Goal: Task Accomplishment & Management: Use online tool/utility

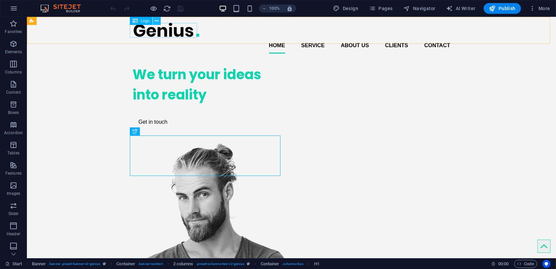
click at [155, 21] on icon at bounding box center [157, 21] width 4 height 7
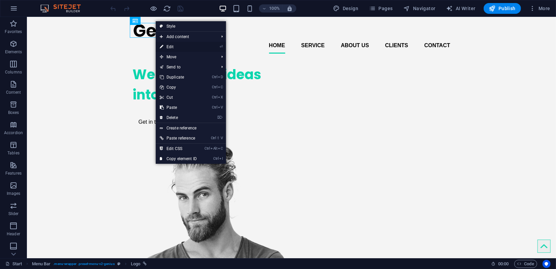
click at [170, 45] on link "⏎ Edit" at bounding box center [178, 47] width 45 height 10
select select "px"
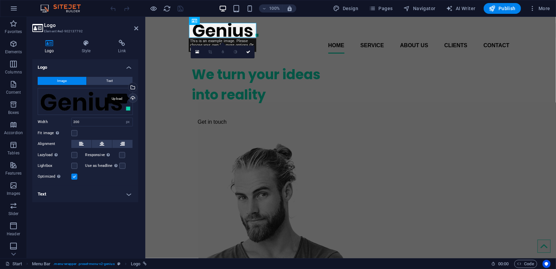
click at [133, 98] on div "Upload" at bounding box center [132, 99] width 10 height 10
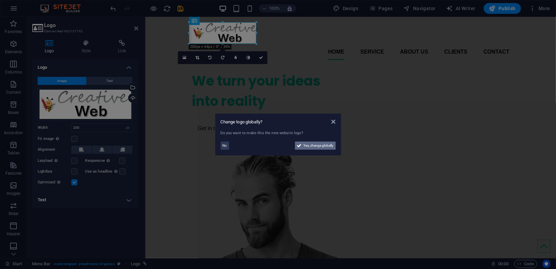
click at [314, 145] on span "Yes, change globally" at bounding box center [319, 145] width 30 height 8
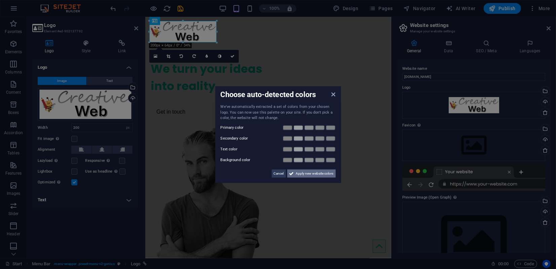
click at [317, 174] on span "Apply new website colors" at bounding box center [315, 173] width 38 height 8
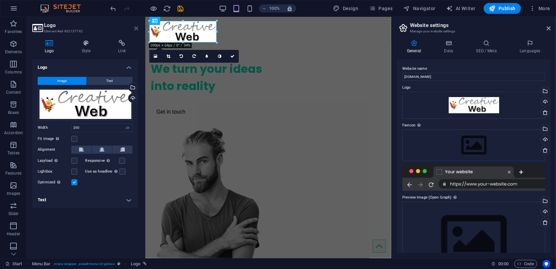
click at [137, 27] on icon at bounding box center [136, 28] width 4 height 5
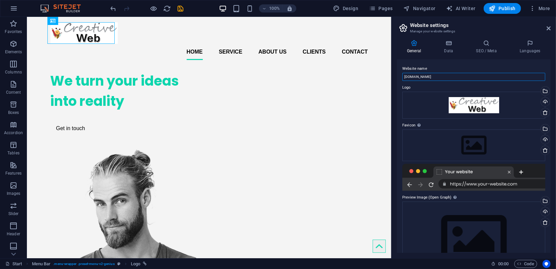
click at [433, 76] on input "[DOMAIN_NAME]" at bounding box center [474, 77] width 143 height 8
drag, startPoint x: 433, startPoint y: 76, endPoint x: 401, endPoint y: 76, distance: 32.0
click at [401, 76] on div "Website name [DOMAIN_NAME] Logo Drag files here, click to choose files or selec…" at bounding box center [474, 155] width 154 height 193
type input "[DOMAIN_NAME]"
click at [447, 48] on h4 "Data" at bounding box center [450, 47] width 32 height 14
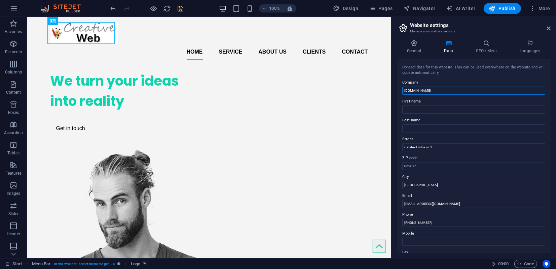
drag, startPoint x: 458, startPoint y: 106, endPoint x: 387, endPoint y: 89, distance: 73.1
type input "[DOMAIN_NAME]"
drag, startPoint x: 405, startPoint y: 147, endPoint x: 452, endPoint y: 146, distance: 47.1
click at [452, 146] on input "Cetatea Histria nr. 1" at bounding box center [474, 147] width 143 height 8
drag, startPoint x: 427, startPoint y: 165, endPoint x: 396, endPoint y: 165, distance: 31.0
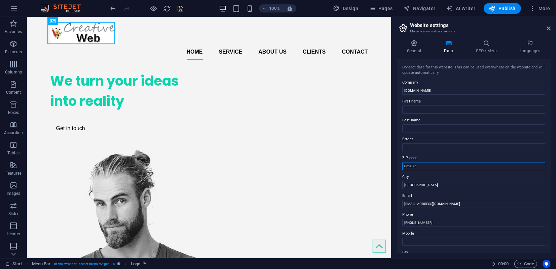
click at [396, 165] on div "General Data SEO / Meta Languages Website name [DOMAIN_NAME] Logo Drag files he…" at bounding box center [474, 146] width 165 height 224
drag, startPoint x: 405, startPoint y: 203, endPoint x: 474, endPoint y: 202, distance: 69.4
click at [474, 203] on input "[EMAIL_ADDRESS][DOMAIN_NAME]" at bounding box center [474, 204] width 143 height 8
drag, startPoint x: 453, startPoint y: 237, endPoint x: 389, endPoint y: 220, distance: 66.5
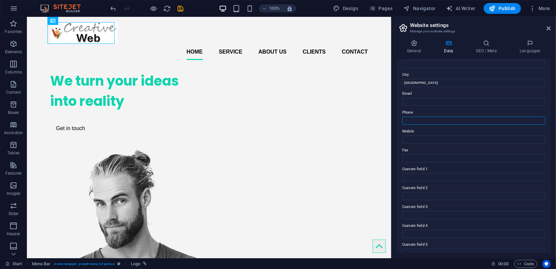
scroll to position [130, 0]
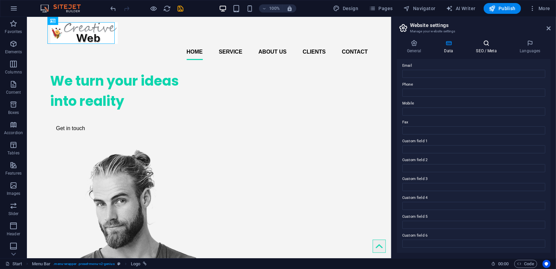
click at [490, 44] on icon at bounding box center [486, 43] width 41 height 7
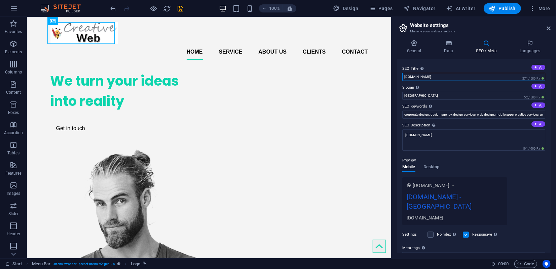
drag, startPoint x: 480, startPoint y: 93, endPoint x: 388, endPoint y: 77, distance: 93.0
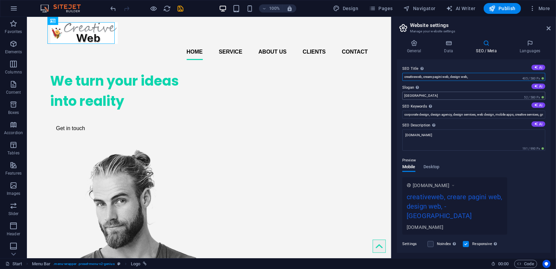
type input "creativeweb, creare pagini web, design web,"
drag, startPoint x: 423, startPoint y: 97, endPoint x: 403, endPoint y: 94, distance: 20.7
click at [403, 94] on input "[GEOGRAPHIC_DATA]" at bounding box center [474, 96] width 143 height 8
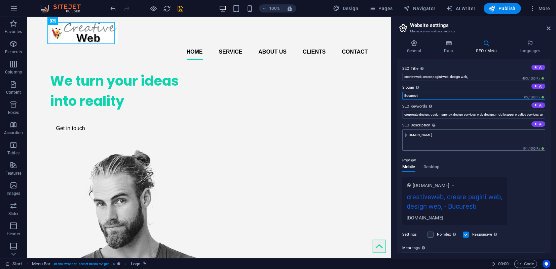
type input "Bucuresti"
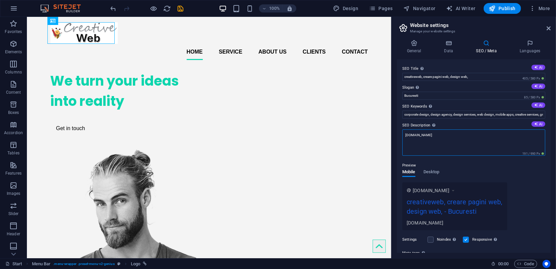
drag, startPoint x: 405, startPoint y: 135, endPoint x: 476, endPoint y: 134, distance: 70.7
click at [476, 134] on textarea "[DOMAIN_NAME]" at bounding box center [474, 142] width 143 height 26
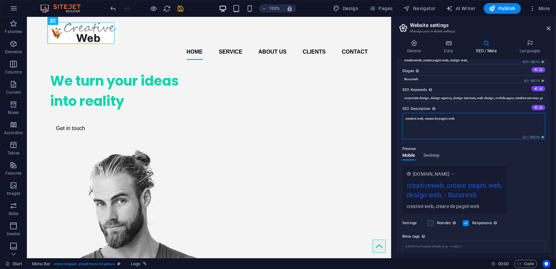
scroll to position [0, 0]
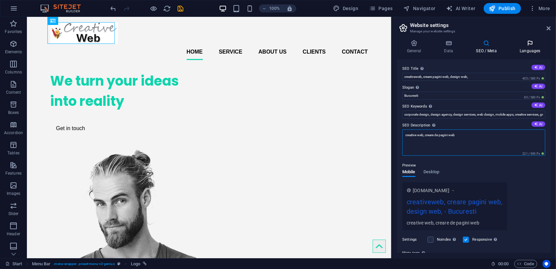
type textarea "creative web, creare de pagini web"
click at [527, 48] on h4 "Languages" at bounding box center [530, 47] width 41 height 14
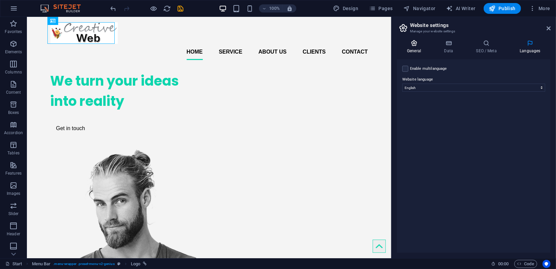
click at [416, 46] on h4 "General" at bounding box center [415, 47] width 37 height 14
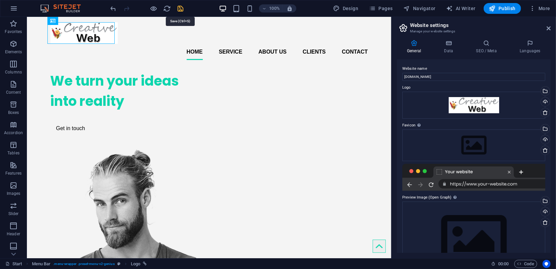
click at [182, 8] on icon "save" at bounding box center [181, 9] width 8 height 8
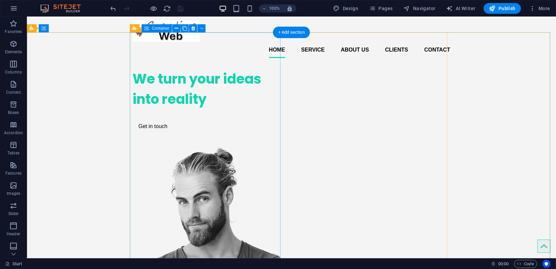
scroll to position [75, 0]
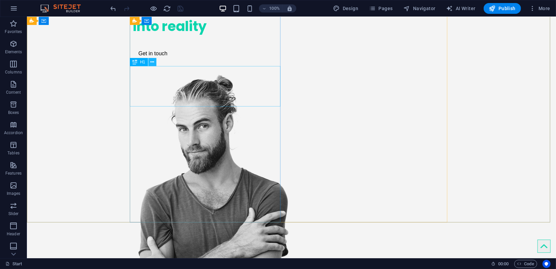
click at [152, 62] on icon at bounding box center [152, 62] width 4 height 7
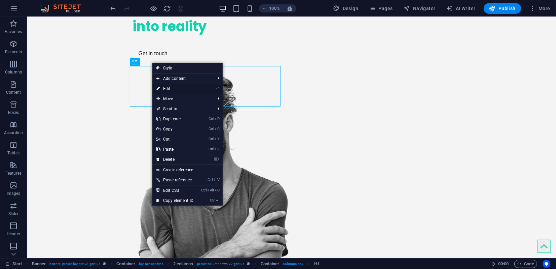
drag, startPoint x: 170, startPoint y: 87, endPoint x: 30, endPoint y: 70, distance: 141.6
click at [170, 87] on link "⏎ Edit" at bounding box center [174, 88] width 45 height 10
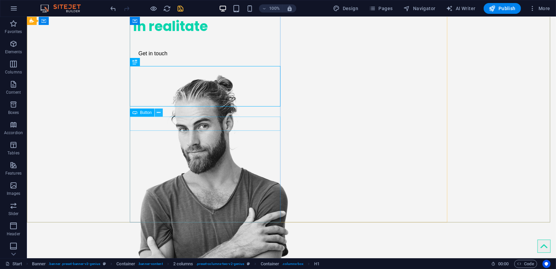
click at [158, 113] on icon at bounding box center [159, 112] width 4 height 7
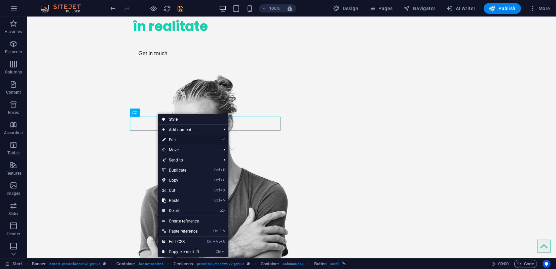
click at [175, 139] on link "⏎ Edit" at bounding box center [180, 140] width 45 height 10
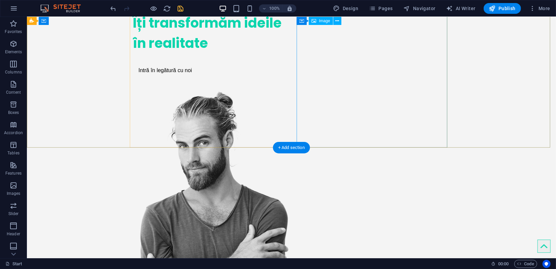
scroll to position [0, 0]
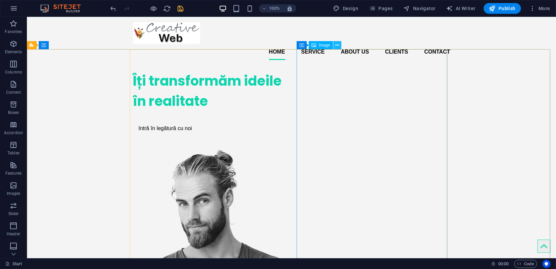
click at [337, 45] on icon at bounding box center [338, 45] width 4 height 7
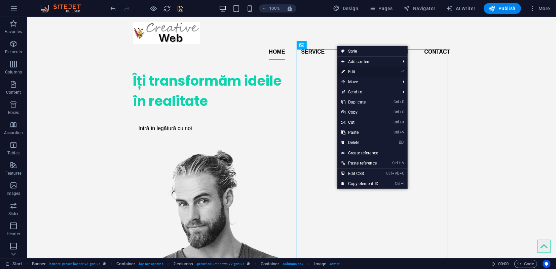
click at [355, 71] on link "⏎ Edit" at bounding box center [360, 72] width 45 height 10
select select "px"
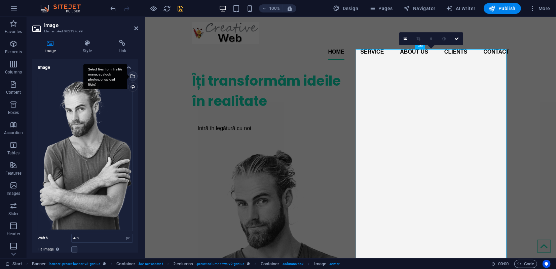
click at [133, 75] on div "Select files from the file manager, stock photos, or upload file(s)" at bounding box center [132, 77] width 10 height 10
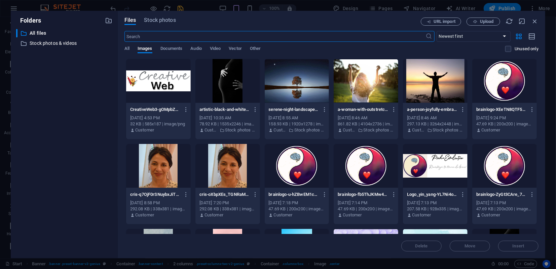
type input "90"
select select "%"
click at [169, 21] on span "Stock photos" at bounding box center [160, 20] width 32 height 8
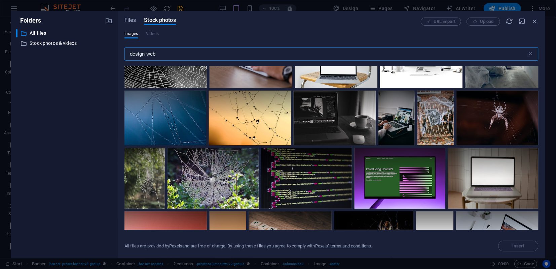
scroll to position [149, 0]
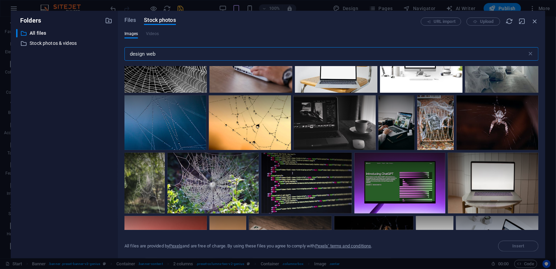
drag, startPoint x: 146, startPoint y: 53, endPoint x: 112, endPoint y: 54, distance: 33.3
click at [120, 52] on div "Files Stock photos URL import Upload Images Videos design web ​ All files are p…" at bounding box center [332, 134] width 428 height 247
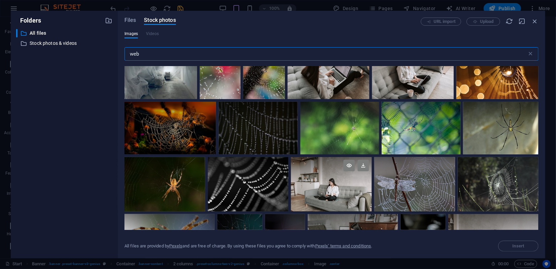
scroll to position [711, 0]
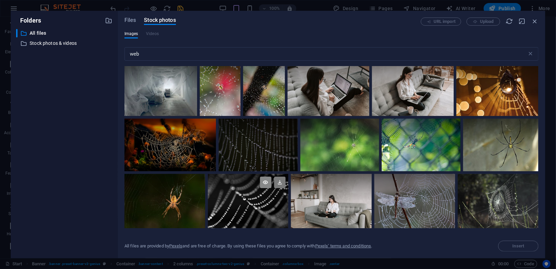
click at [266, 178] on icon at bounding box center [265, 181] width 11 height 11
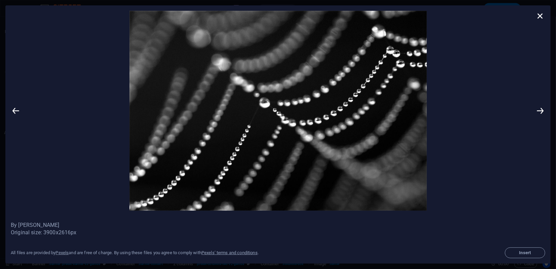
click at [85, 73] on img at bounding box center [278, 111] width 515 height 200
click at [539, 16] on icon at bounding box center [541, 16] width 10 height 10
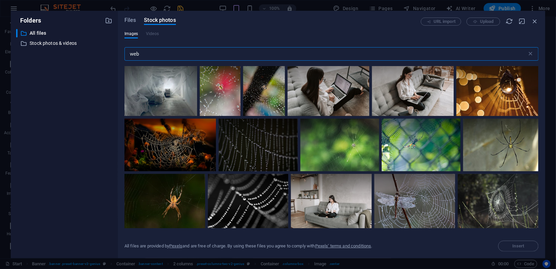
drag, startPoint x: 149, startPoint y: 57, endPoint x: 127, endPoint y: 57, distance: 21.9
click at [127, 57] on input "web" at bounding box center [326, 53] width 403 height 13
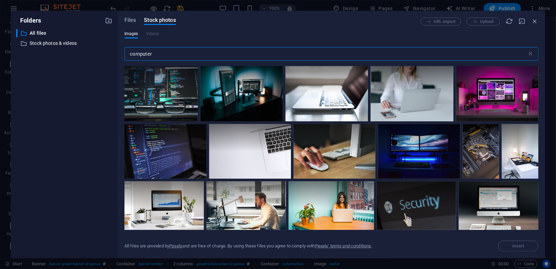
type input "computer"
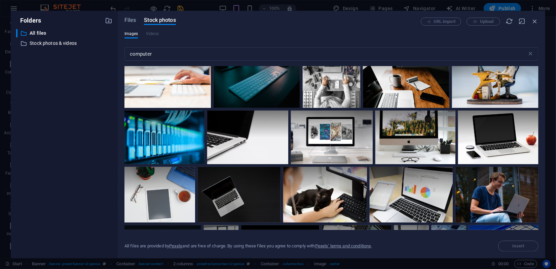
scroll to position [299, 0]
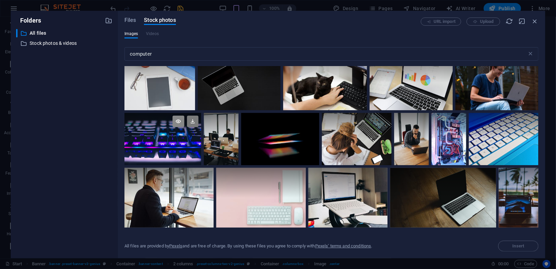
click at [175, 123] on icon at bounding box center [178, 120] width 11 height 11
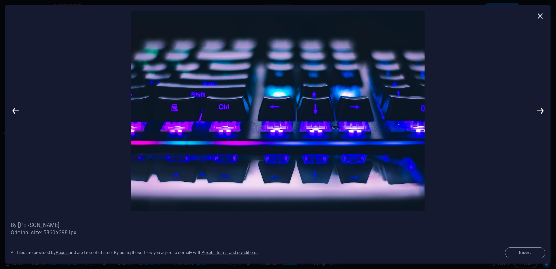
click at [538, 17] on icon at bounding box center [541, 16] width 10 height 10
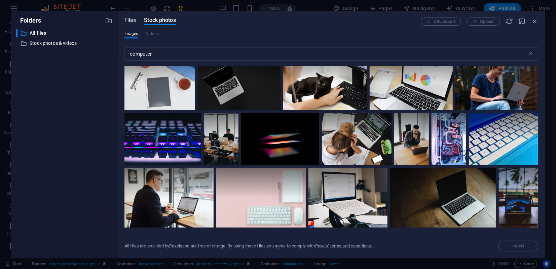
click at [126, 20] on span "Files" at bounding box center [131, 20] width 12 height 8
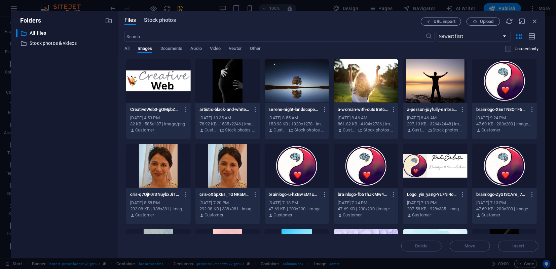
click at [165, 21] on span "Stock photos" at bounding box center [160, 20] width 32 height 8
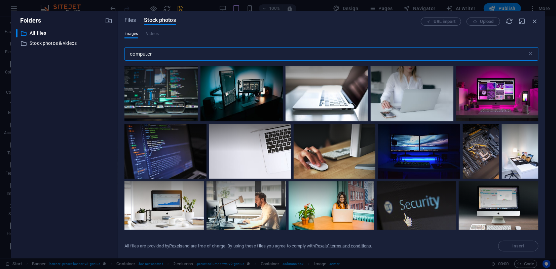
drag, startPoint x: 164, startPoint y: 53, endPoint x: 116, endPoint y: 53, distance: 48.5
click at [116, 53] on div "Folders ​ All files All files ​ Stock photos & videos Stock photos & videos Fil…" at bounding box center [278, 134] width 535 height 247
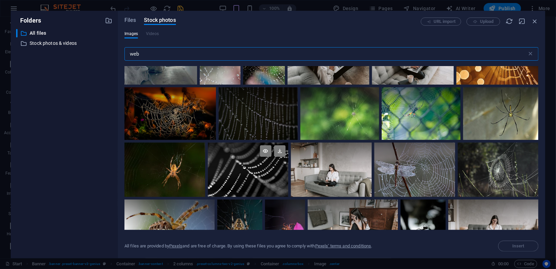
scroll to position [785, 0]
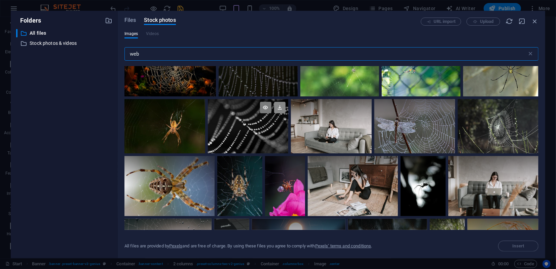
type input "web"
click at [277, 107] on icon at bounding box center [279, 107] width 11 height 11
type input "463"
select select "px"
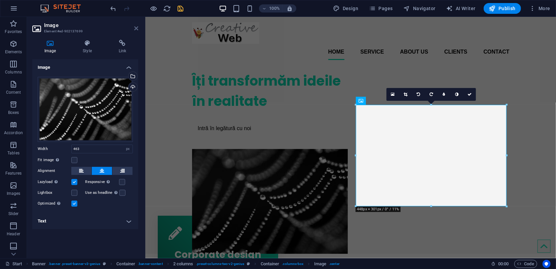
drag, startPoint x: 138, startPoint y: 29, endPoint x: 111, endPoint y: 13, distance: 31.6
click at [138, 29] on icon at bounding box center [136, 28] width 4 height 5
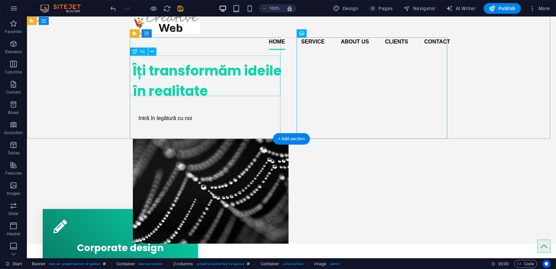
scroll to position [0, 0]
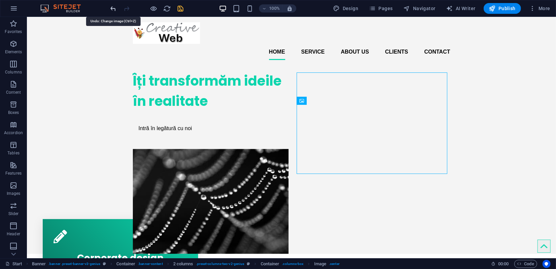
click at [112, 9] on icon "undo" at bounding box center [114, 9] width 8 height 8
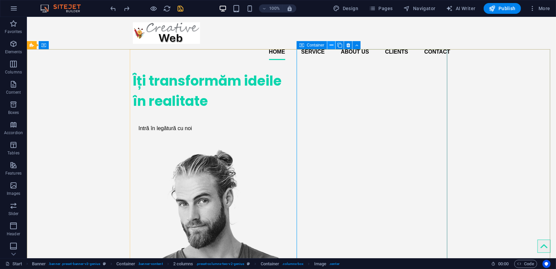
click at [333, 44] on icon at bounding box center [332, 45] width 4 height 7
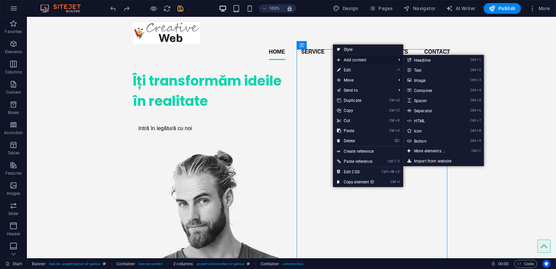
click at [348, 58] on span "Add content" at bounding box center [363, 60] width 60 height 10
click at [350, 59] on span "Add content" at bounding box center [363, 60] width 60 height 10
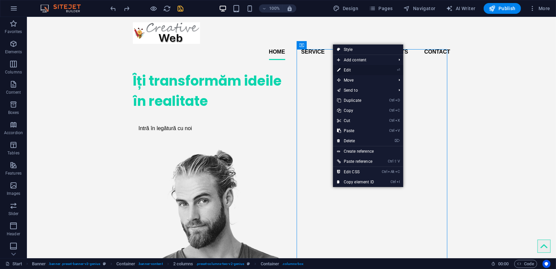
click at [354, 68] on link "⏎ Edit" at bounding box center [355, 70] width 45 height 10
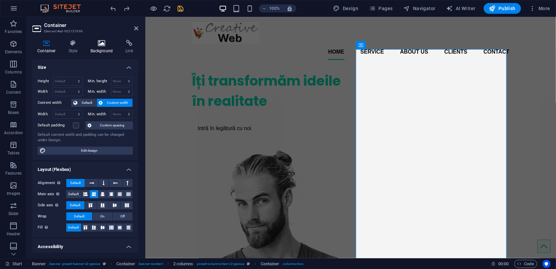
click at [108, 45] on icon at bounding box center [102, 43] width 33 height 7
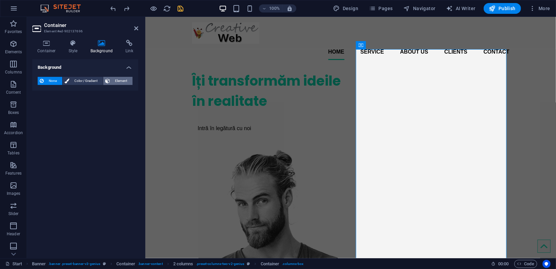
click at [125, 79] on span "Element" at bounding box center [121, 81] width 19 height 8
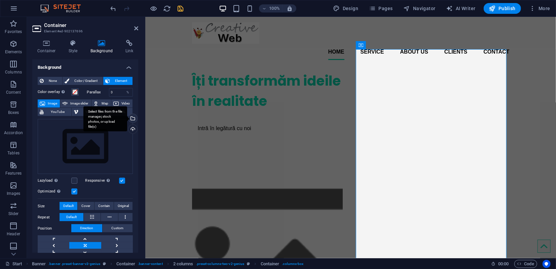
click at [132, 118] on div "Select files from the file manager, stock photos, or upload file(s)" at bounding box center [132, 119] width 10 height 10
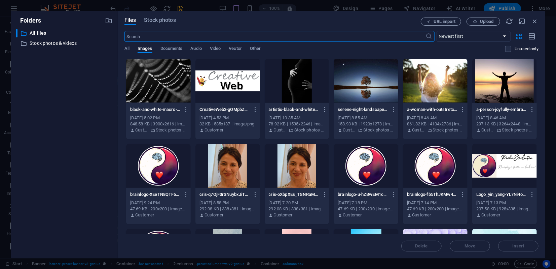
click at [167, 85] on div at bounding box center [158, 81] width 65 height 44
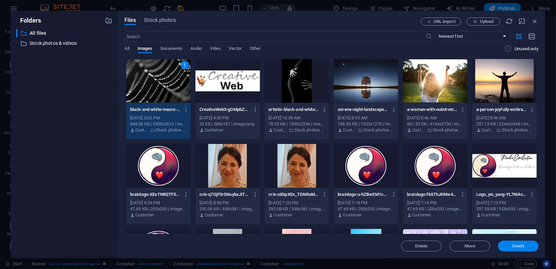
click at [520, 245] on span "Insert" at bounding box center [519, 246] width 12 height 4
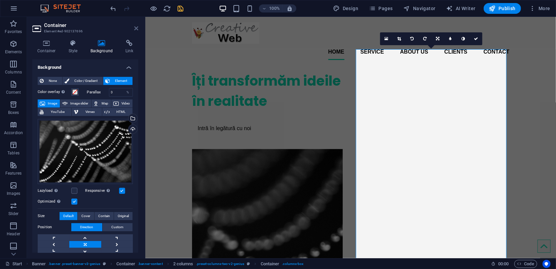
drag, startPoint x: 137, startPoint y: 30, endPoint x: 110, endPoint y: 15, distance: 30.4
click at [137, 30] on icon at bounding box center [136, 28] width 4 height 5
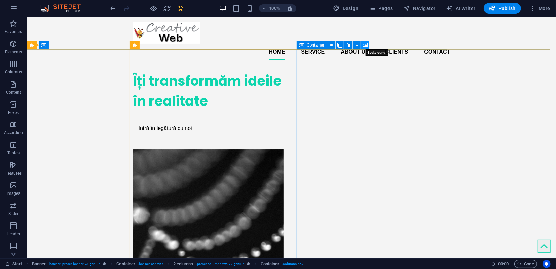
click at [363, 44] on icon at bounding box center [365, 45] width 5 height 7
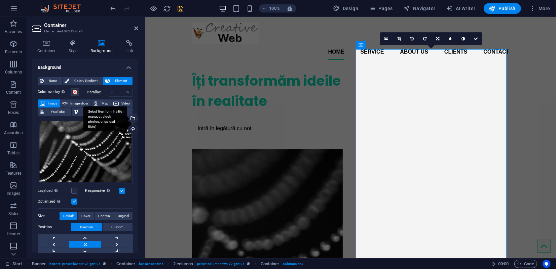
click at [127, 119] on div "Select files from the file manager, stock photos, or upload file(s)" at bounding box center [105, 118] width 44 height 25
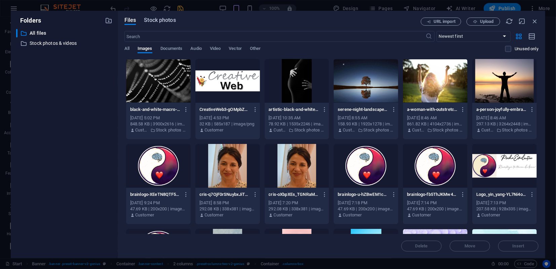
click at [152, 21] on span "Stock photos" at bounding box center [160, 20] width 32 height 8
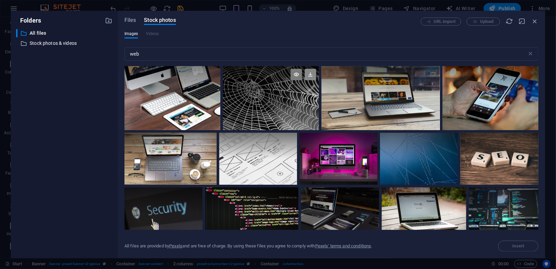
click at [308, 74] on icon at bounding box center [310, 74] width 11 height 11
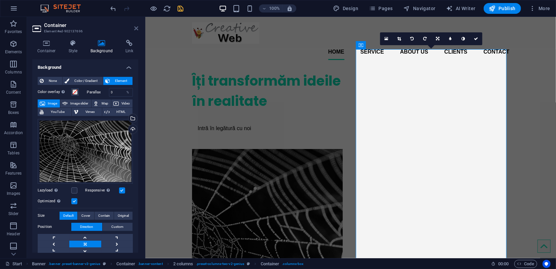
click at [137, 29] on icon at bounding box center [136, 28] width 4 height 5
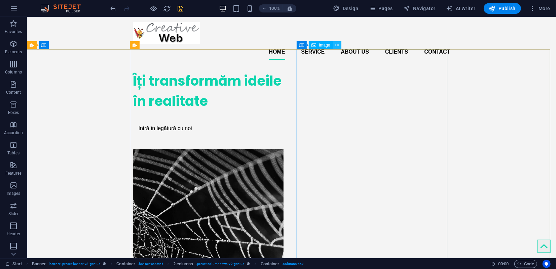
click at [336, 46] on icon at bounding box center [338, 45] width 4 height 7
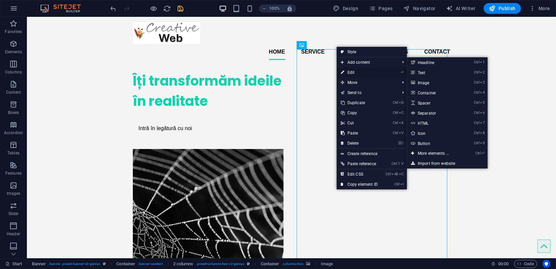
click at [355, 72] on link "⏎ Edit" at bounding box center [359, 72] width 45 height 10
select select "px"
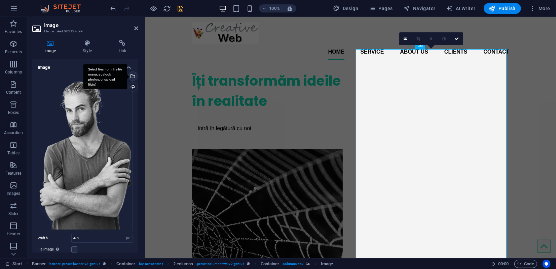
click at [131, 76] on div "Select files from the file manager, stock photos, or upload file(s)" at bounding box center [132, 77] width 10 height 10
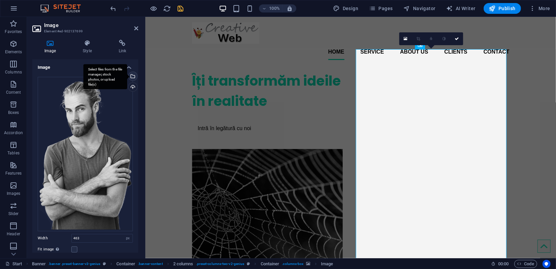
type input "90"
select select "%"
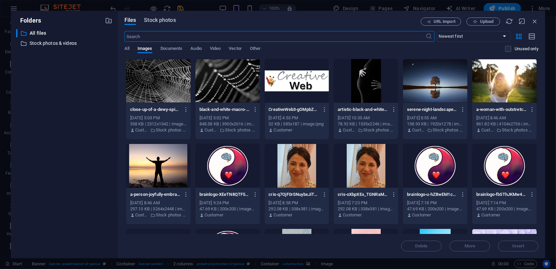
click at [155, 21] on span "Stock photos" at bounding box center [160, 20] width 32 height 8
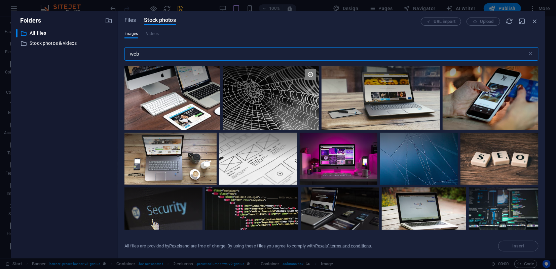
drag, startPoint x: 124, startPoint y: 53, endPoint x: 120, endPoint y: 54, distance: 4.1
click at [120, 54] on div "Files Stock photos URL import Upload Images Videos web ​ All files are provided…" at bounding box center [332, 134] width 428 height 247
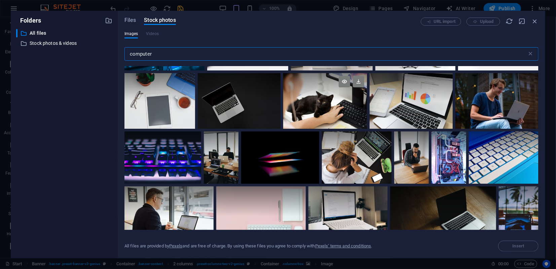
scroll to position [299, 0]
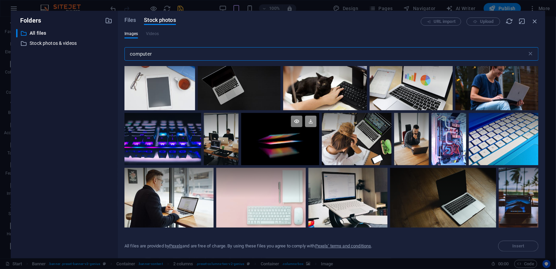
type input "computer"
click at [309, 122] on icon at bounding box center [310, 120] width 11 height 11
type input "463"
select select "px"
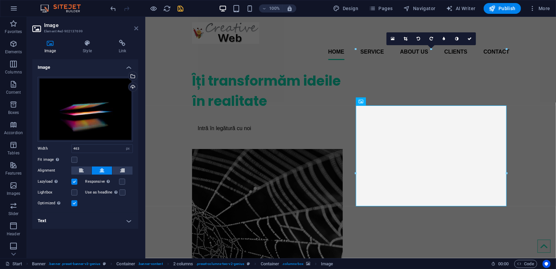
click at [135, 29] on icon at bounding box center [136, 28] width 4 height 5
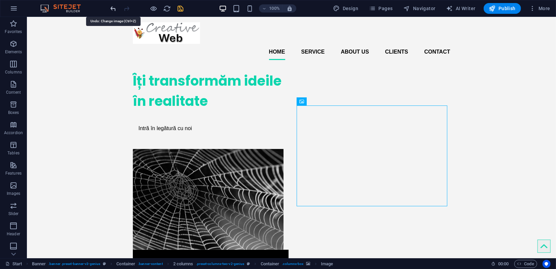
click at [111, 8] on icon "undo" at bounding box center [114, 9] width 8 height 8
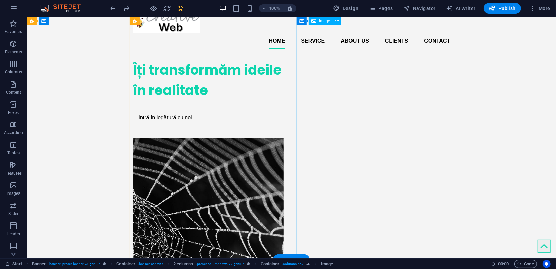
scroll to position [0, 0]
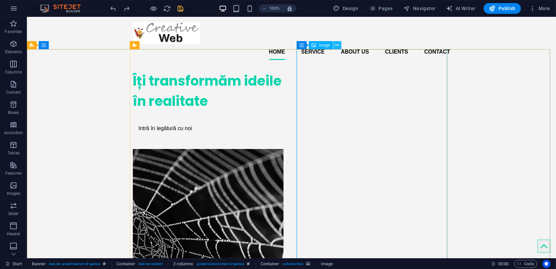
click at [337, 45] on icon at bounding box center [338, 45] width 4 height 7
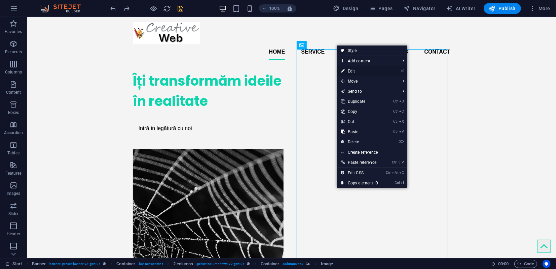
click at [353, 70] on link "⏎ Edit" at bounding box center [359, 71] width 45 height 10
select select "px"
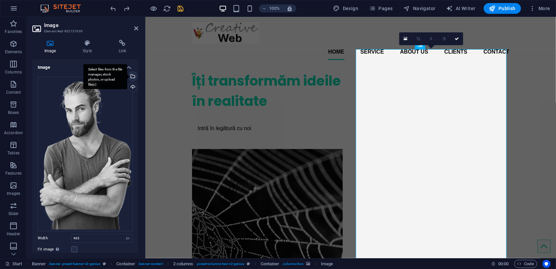
click at [127, 76] on div "Select files from the file manager, stock photos, or upload file(s)" at bounding box center [105, 76] width 44 height 25
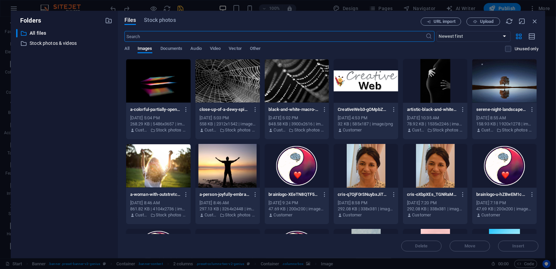
type input "90"
select select "%"
click at [169, 20] on span "Stock photos" at bounding box center [160, 20] width 32 height 8
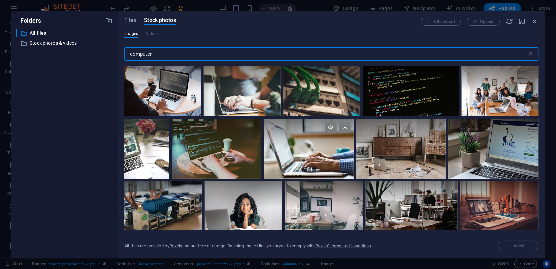
scroll to position [2132, 0]
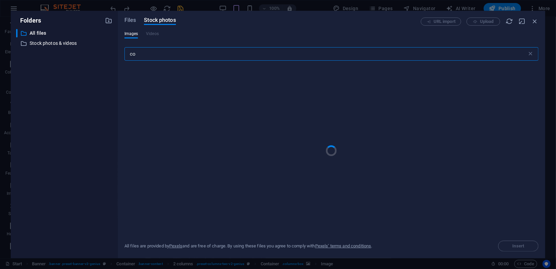
type input "c"
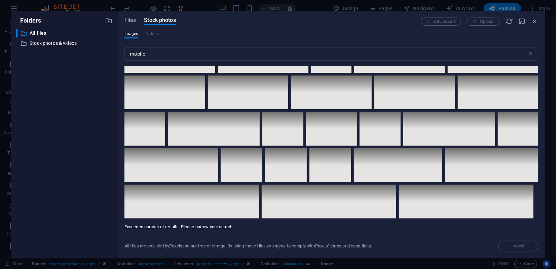
scroll to position [4519, 0]
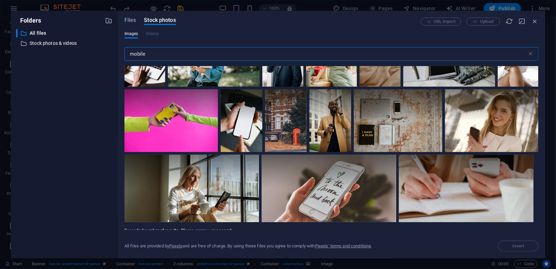
drag, startPoint x: 145, startPoint y: 55, endPoint x: 129, endPoint y: 54, distance: 16.5
click at [129, 54] on input "mobile" at bounding box center [326, 53] width 403 height 13
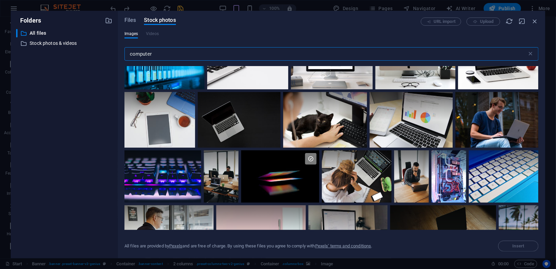
scroll to position [486, 0]
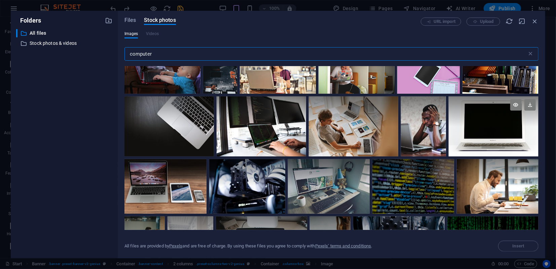
type input "computer"
drag, startPoint x: 537, startPoint y: 118, endPoint x: 528, endPoint y: 142, distance: 25.2
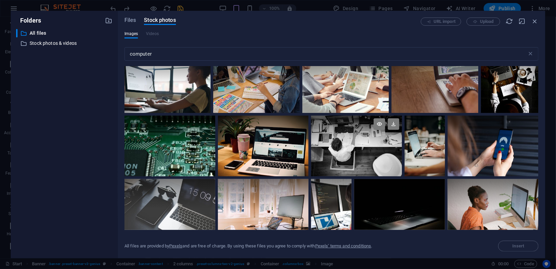
scroll to position [2675, 0]
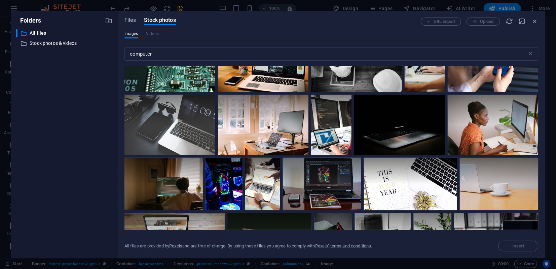
drag, startPoint x: 538, startPoint y: 154, endPoint x: 539, endPoint y: 172, distance: 18.2
click at [540, 175] on div "Files Stock photos URL import Upload Images Videos computer ​ Exceeded number o…" at bounding box center [332, 134] width 428 height 247
drag, startPoint x: 538, startPoint y: 154, endPoint x: 539, endPoint y: 162, distance: 7.6
click at [539, 162] on div "Files Stock photos URL import Upload Images Videos computer ​ Exceeded number o…" at bounding box center [332, 134] width 428 height 247
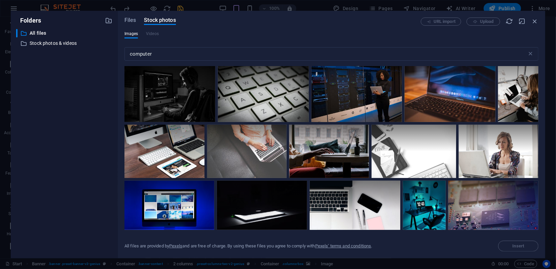
scroll to position [920, 0]
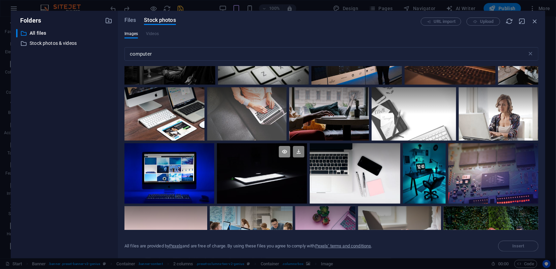
click at [286, 149] on icon at bounding box center [284, 151] width 11 height 11
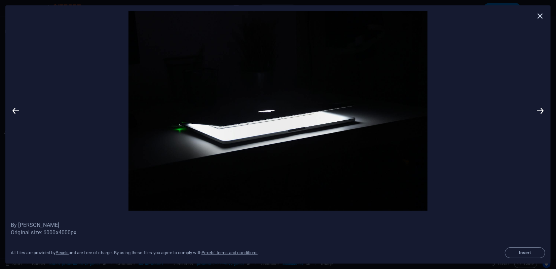
click at [539, 16] on icon at bounding box center [541, 16] width 10 height 10
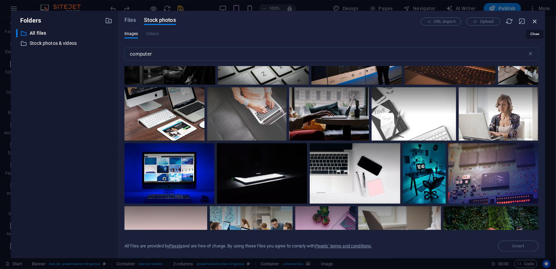
drag, startPoint x: 537, startPoint y: 21, endPoint x: 389, endPoint y: 4, distance: 148.0
click at [537, 21] on icon "button" at bounding box center [535, 21] width 7 height 7
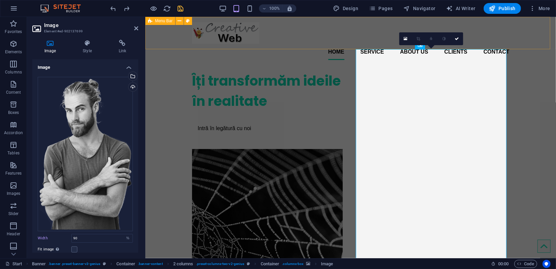
type input "463"
select select "px"
click at [132, 86] on div "Upload" at bounding box center [132, 87] width 10 height 10
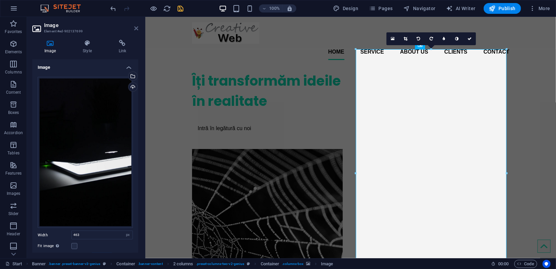
click at [137, 28] on icon at bounding box center [136, 28] width 4 height 5
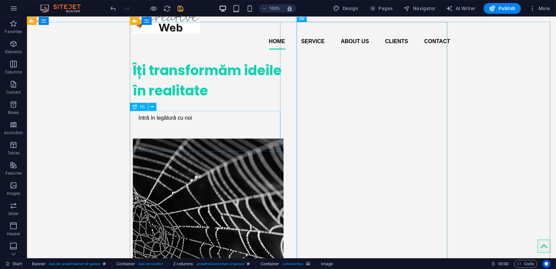
scroll to position [0, 0]
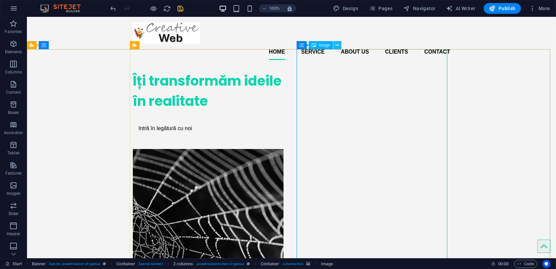
click at [336, 46] on icon at bounding box center [338, 45] width 4 height 7
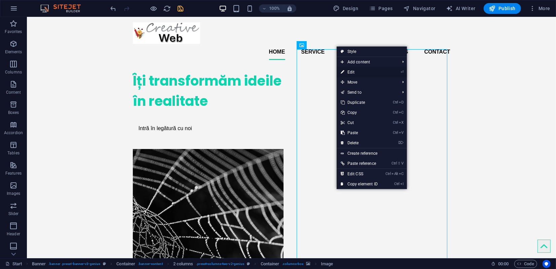
click at [351, 71] on link "⏎ Edit" at bounding box center [359, 72] width 45 height 10
select select "px"
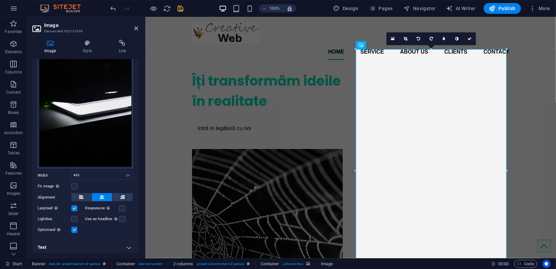
scroll to position [60, 0]
click at [74, 184] on label at bounding box center [74, 185] width 6 height 6
click at [0, 0] on input "Fit image Automatically fit image to a fixed width and height" at bounding box center [0, 0] width 0 height 0
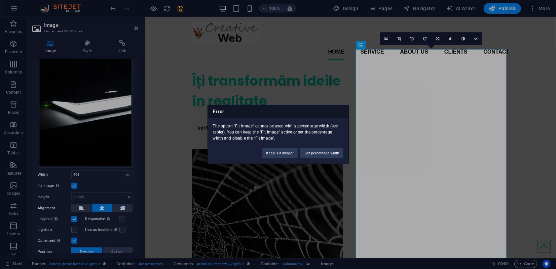
click at [74, 184] on div "Error The option “Fit image” cannot be used with a percentage width (see tablet…" at bounding box center [278, 134] width 556 height 269
click at [286, 155] on button "Keep "Fit image"" at bounding box center [280, 153] width 36 height 10
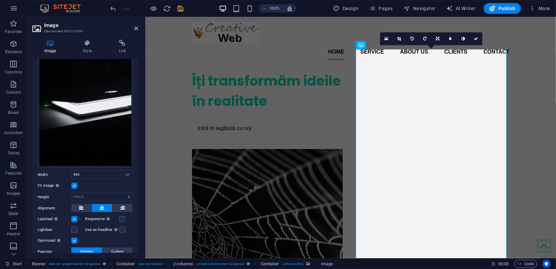
click at [74, 183] on label at bounding box center [74, 185] width 6 height 6
click at [0, 0] on input "Fit image Automatically fit image to a fixed width and height" at bounding box center [0, 0] width 0 height 0
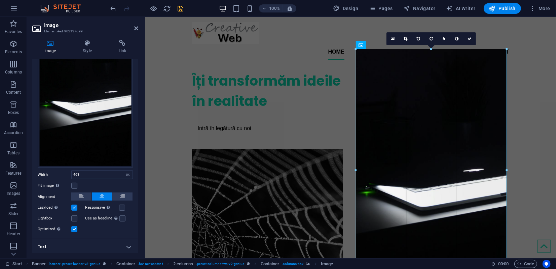
drag, startPoint x: 356, startPoint y: 170, endPoint x: 357, endPoint y: 154, distance: 16.5
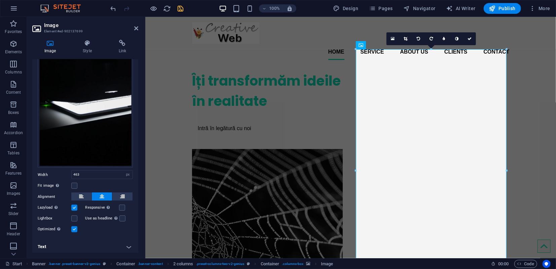
click at [125, 243] on h4 "Text" at bounding box center [85, 246] width 106 height 16
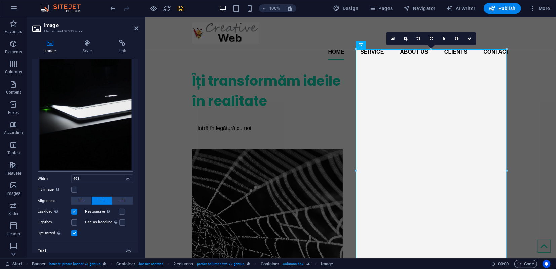
scroll to position [0, 0]
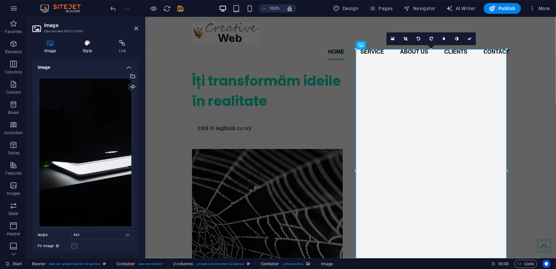
click at [89, 48] on h4 "Style" at bounding box center [89, 47] width 36 height 14
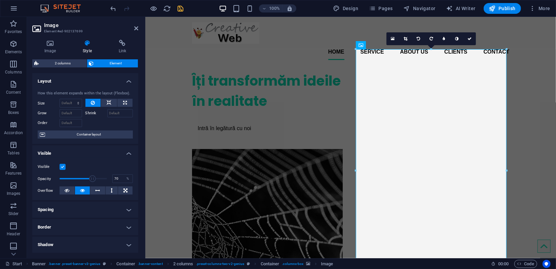
drag, startPoint x: 105, startPoint y: 178, endPoint x: 92, endPoint y: 176, distance: 13.2
click at [92, 176] on span at bounding box center [92, 178] width 7 height 7
drag, startPoint x: 92, startPoint y: 176, endPoint x: 98, endPoint y: 177, distance: 6.1
click at [98, 177] on span at bounding box center [98, 178] width 7 height 7
drag, startPoint x: 98, startPoint y: 177, endPoint x: 94, endPoint y: 176, distance: 4.4
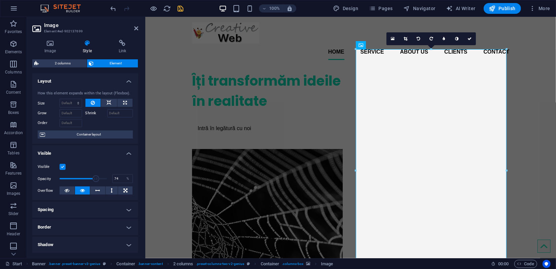
click at [94, 176] on span at bounding box center [96, 178] width 7 height 7
click at [92, 178] on span at bounding box center [92, 178] width 7 height 7
click at [94, 178] on span at bounding box center [95, 178] width 7 height 7
type input "78"
click at [96, 178] on span at bounding box center [96, 178] width 7 height 7
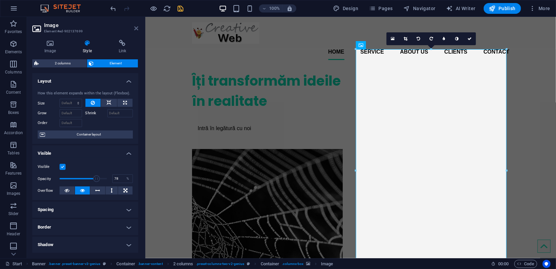
drag, startPoint x: 137, startPoint y: 27, endPoint x: 110, endPoint y: 11, distance: 31.6
click at [137, 27] on icon at bounding box center [136, 28] width 4 height 5
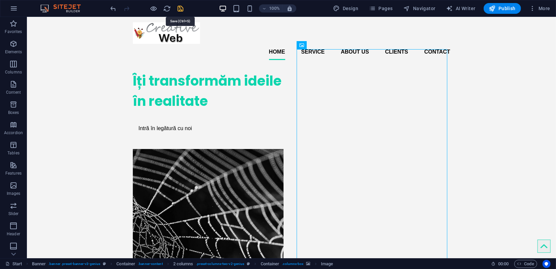
click at [181, 9] on icon "save" at bounding box center [181, 9] width 8 height 8
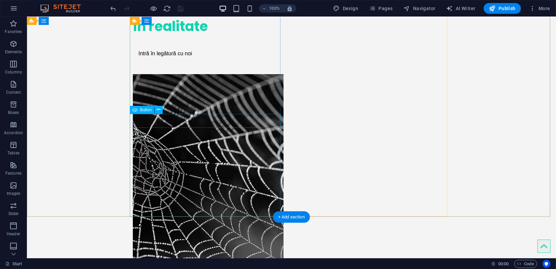
scroll to position [112, 0]
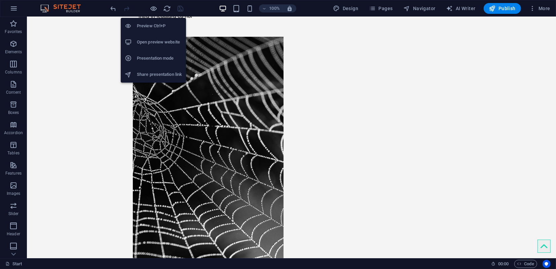
click at [151, 40] on h6 "Open preview website" at bounding box center [159, 42] width 45 height 8
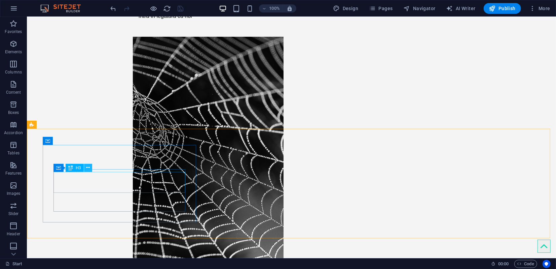
click at [86, 168] on icon at bounding box center [88, 167] width 4 height 7
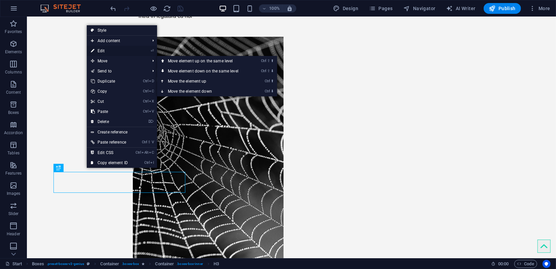
click at [107, 54] on link "⏎ Edit" at bounding box center [109, 51] width 45 height 10
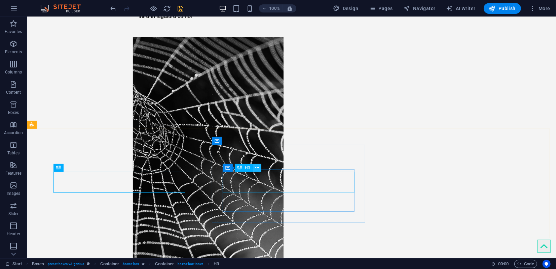
click at [257, 167] on icon at bounding box center [258, 167] width 4 height 7
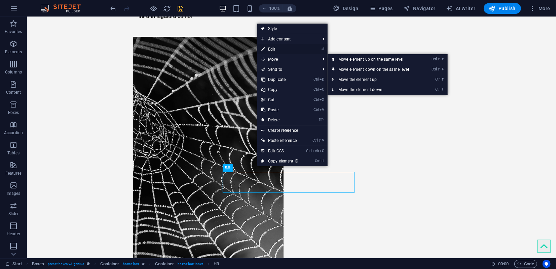
click at [279, 50] on link "⏎ Edit" at bounding box center [280, 49] width 45 height 10
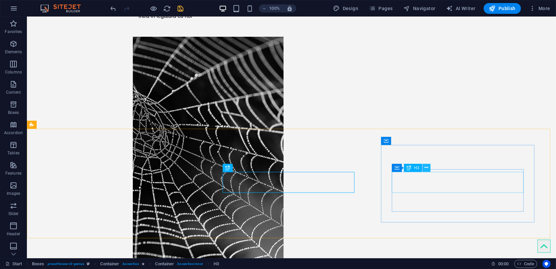
click at [428, 168] on icon at bounding box center [427, 167] width 4 height 7
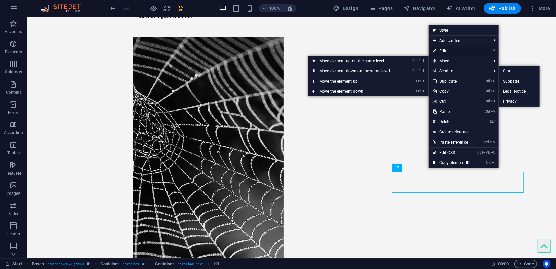
click at [444, 49] on link "⏎ Edit" at bounding box center [451, 51] width 45 height 10
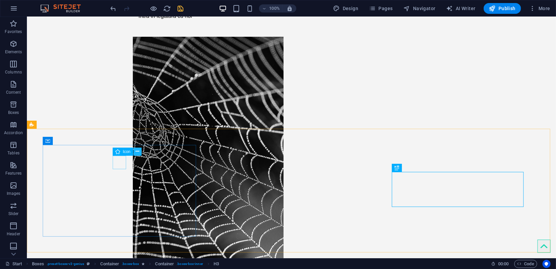
click at [136, 151] on icon at bounding box center [138, 151] width 4 height 7
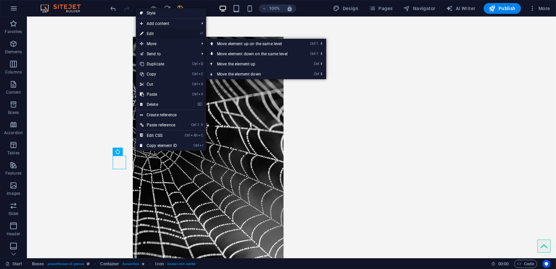
click at [151, 34] on link "⏎ Edit" at bounding box center [158, 34] width 45 height 10
select select "xMidYMid"
select select "px"
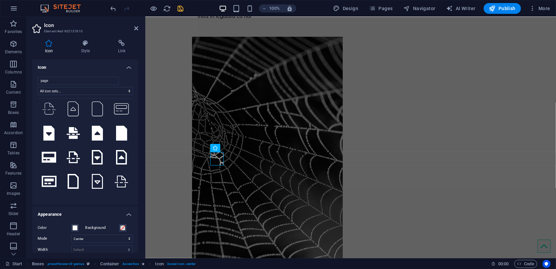
scroll to position [75, 0]
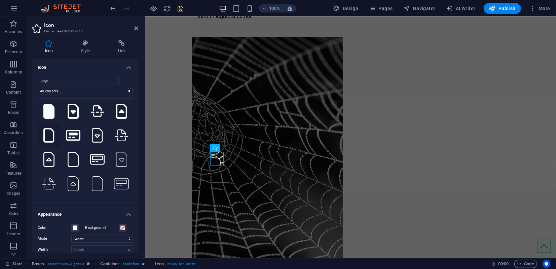
type input "page"
click at [48, 129] on icon at bounding box center [48, 135] width 11 height 15
click at [136, 28] on icon at bounding box center [136, 28] width 4 height 5
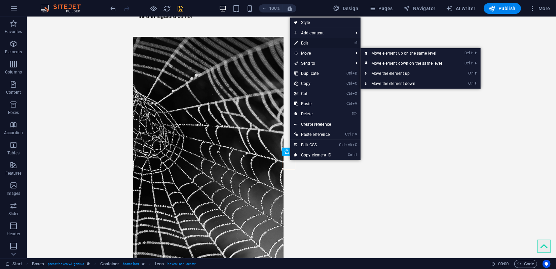
click at [303, 42] on link "⏎ Edit" at bounding box center [313, 43] width 45 height 10
select select "xMidYMid"
select select "px"
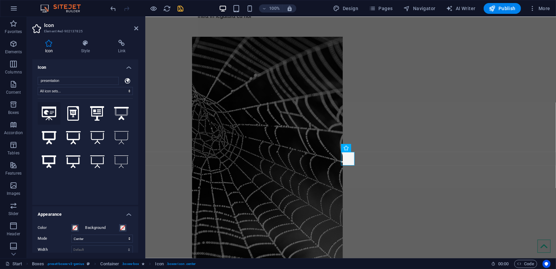
type input "presentation"
click at [50, 113] on icon at bounding box center [49, 113] width 15 height 14
click at [137, 29] on icon at bounding box center [136, 28] width 4 height 5
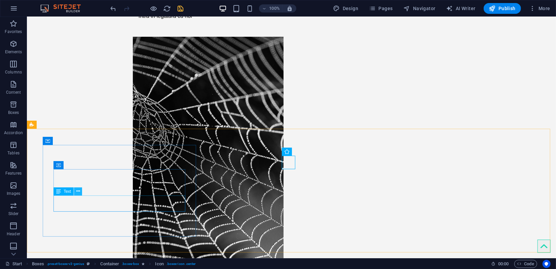
click at [80, 192] on icon at bounding box center [78, 191] width 4 height 7
click at [78, 191] on icon at bounding box center [78, 191] width 4 height 7
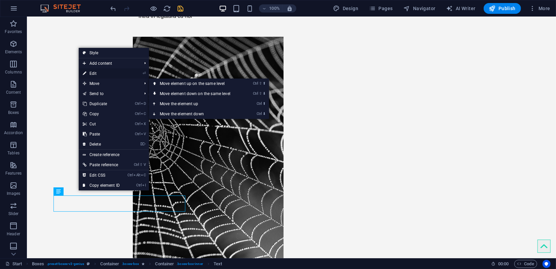
click at [97, 74] on link "⏎ Edit" at bounding box center [101, 73] width 45 height 10
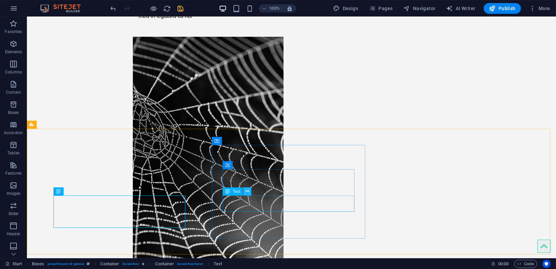
click at [248, 192] on icon at bounding box center [248, 191] width 4 height 7
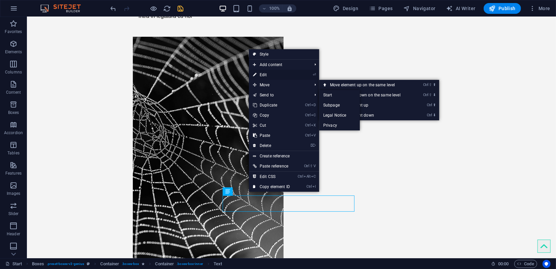
click at [263, 75] on link "⏎ Edit" at bounding box center [271, 75] width 45 height 10
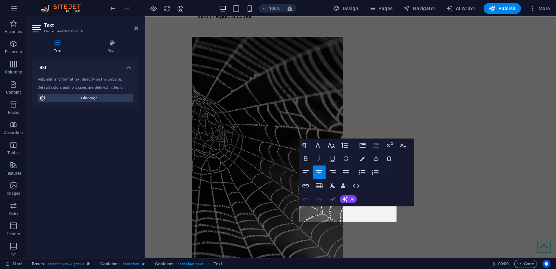
drag, startPoint x: 334, startPoint y: 198, endPoint x: 307, endPoint y: 182, distance: 31.6
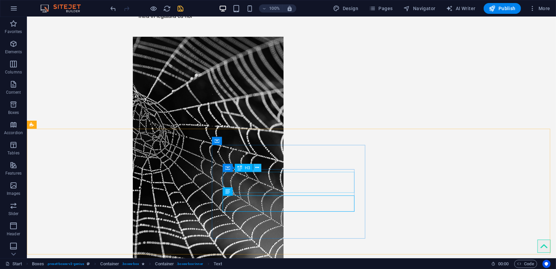
click at [258, 170] on icon at bounding box center [258, 167] width 4 height 7
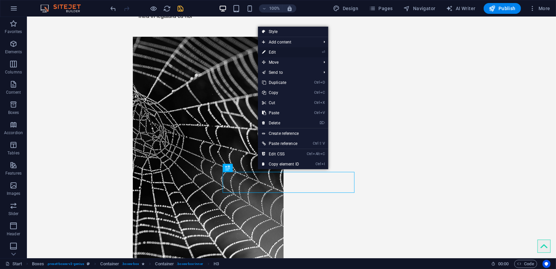
click at [278, 54] on link "⏎ Edit" at bounding box center [280, 52] width 45 height 10
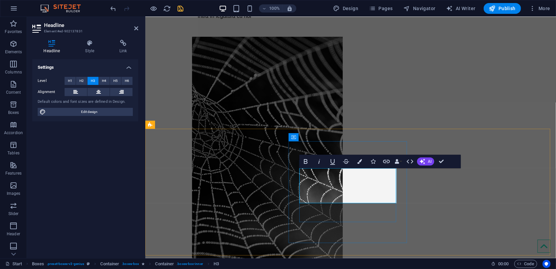
drag, startPoint x: 323, startPoint y: 194, endPoint x: 375, endPoint y: 194, distance: 51.8
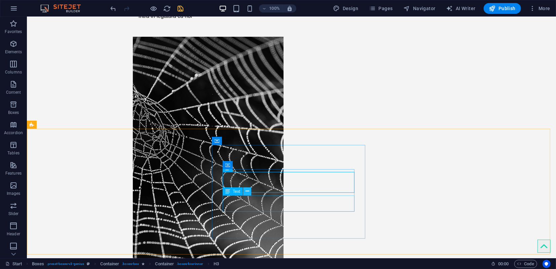
click at [249, 192] on icon at bounding box center [248, 191] width 4 height 7
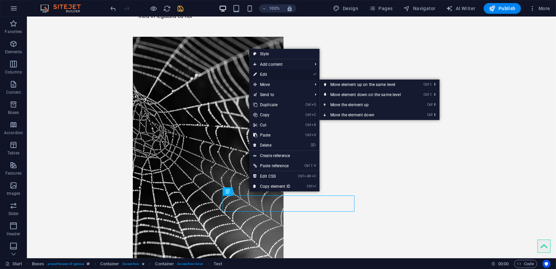
click at [270, 76] on link "⏎ Edit" at bounding box center [271, 74] width 45 height 10
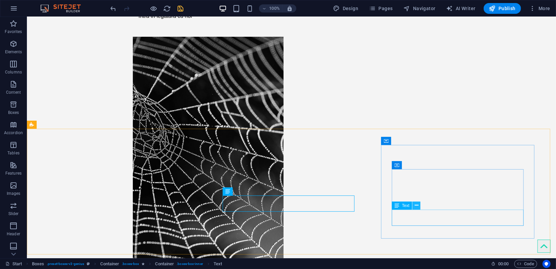
click at [417, 205] on icon at bounding box center [417, 205] width 4 height 7
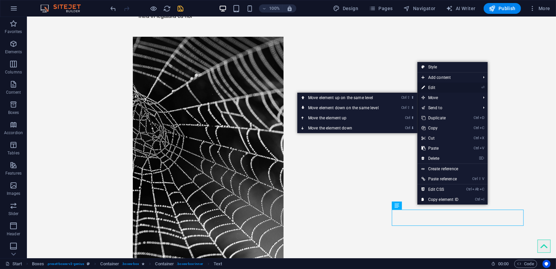
click at [430, 87] on link "⏎ Edit" at bounding box center [440, 87] width 45 height 10
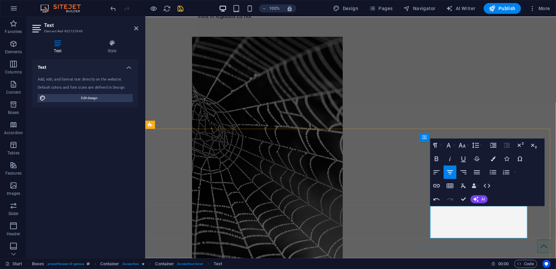
drag, startPoint x: 438, startPoint y: 181, endPoint x: 465, endPoint y: 198, distance: 32.0
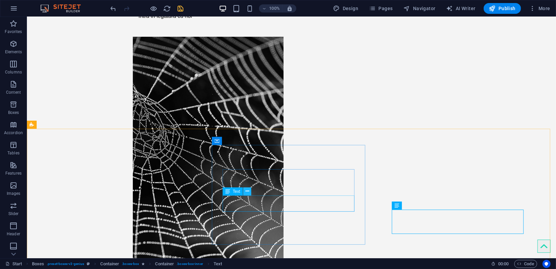
click at [247, 192] on icon at bounding box center [248, 191] width 4 height 7
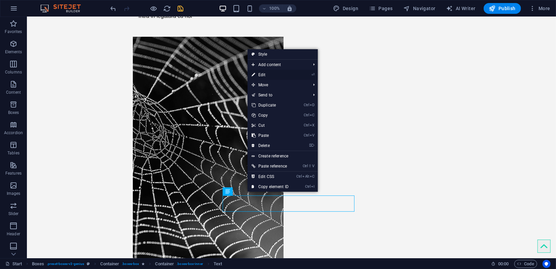
click at [259, 75] on link "⏎ Edit" at bounding box center [270, 75] width 45 height 10
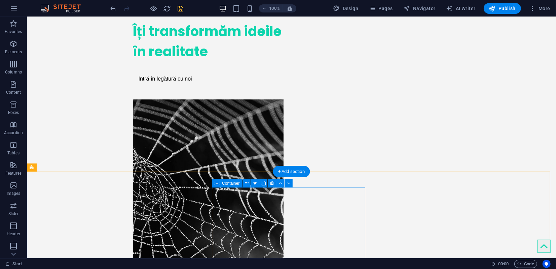
scroll to position [0, 0]
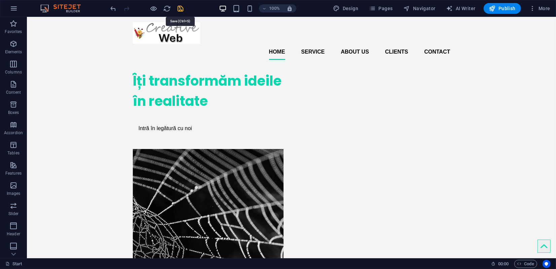
click at [182, 9] on icon "save" at bounding box center [181, 9] width 8 height 8
